Goal: Find contact information: Find contact information

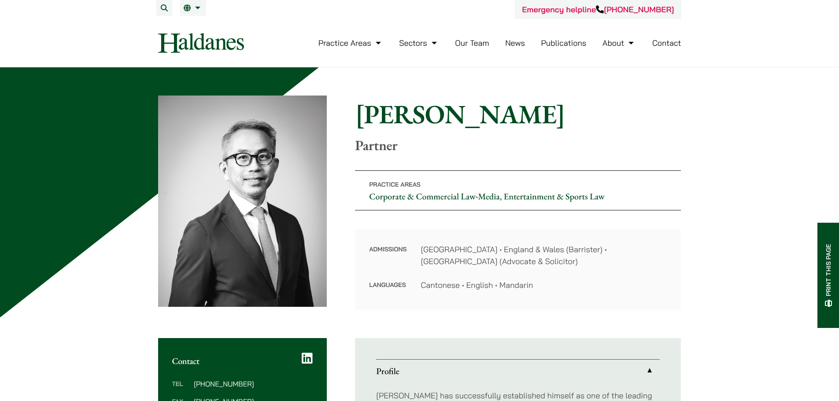
scroll to position [132, 0]
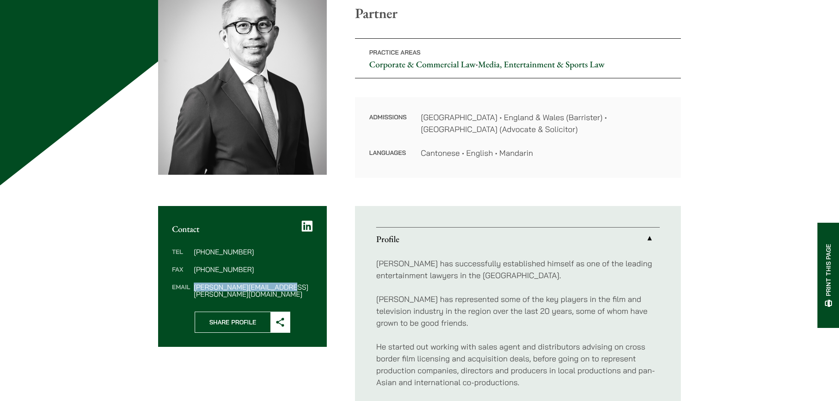
drag, startPoint x: 284, startPoint y: 289, endPoint x: 192, endPoint y: 288, distance: 92.9
click at [192, 288] on dl "Tel [PHONE_NUMBER] Fax [PHONE_NUMBER] Email [PERSON_NAME][EMAIL_ADDRESS][PERSON…" at bounding box center [242, 272] width 141 height 49
copy dl "[PERSON_NAME][EMAIL_ADDRESS][PERSON_NAME][DOMAIN_NAME]"
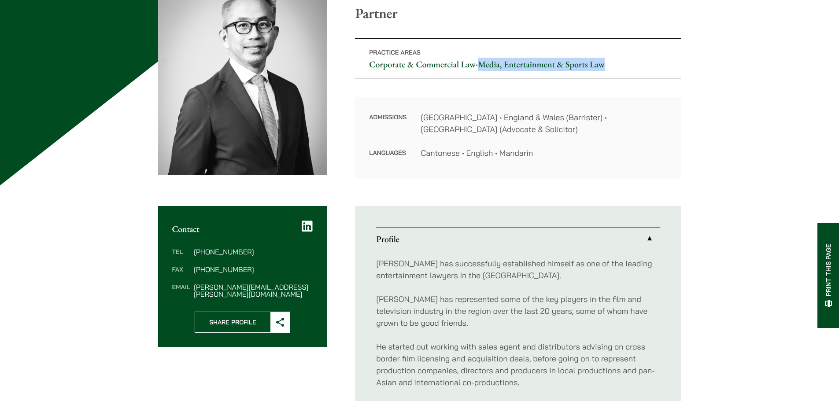
drag, startPoint x: 628, startPoint y: 66, endPoint x: 484, endPoint y: 65, distance: 143.6
click at [484, 65] on p "Practice Areas Corporate & Commercial Law • Media, Entertainment & Sports Law" at bounding box center [518, 58] width 326 height 40
copy link "Media, Entertainment & Sports Law"
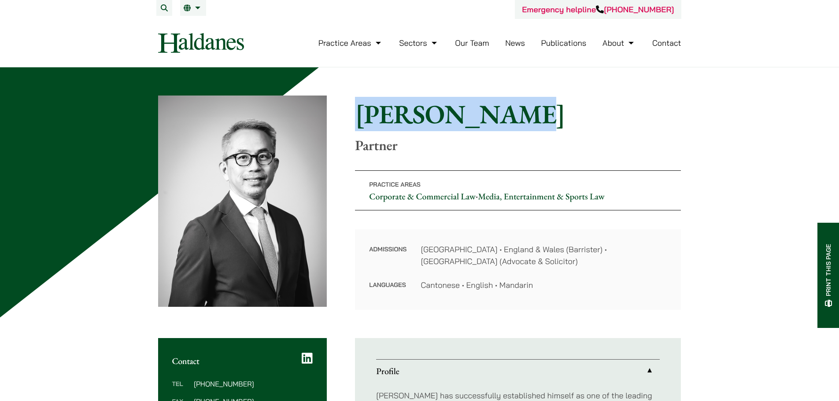
drag, startPoint x: 521, startPoint y: 112, endPoint x: 363, endPoint y: 107, distance: 158.6
click at [363, 107] on h1 "[PERSON_NAME]" at bounding box center [518, 114] width 326 height 32
copy h1 "[PERSON_NAME]"
